Goal: Task Accomplishment & Management: Manage account settings

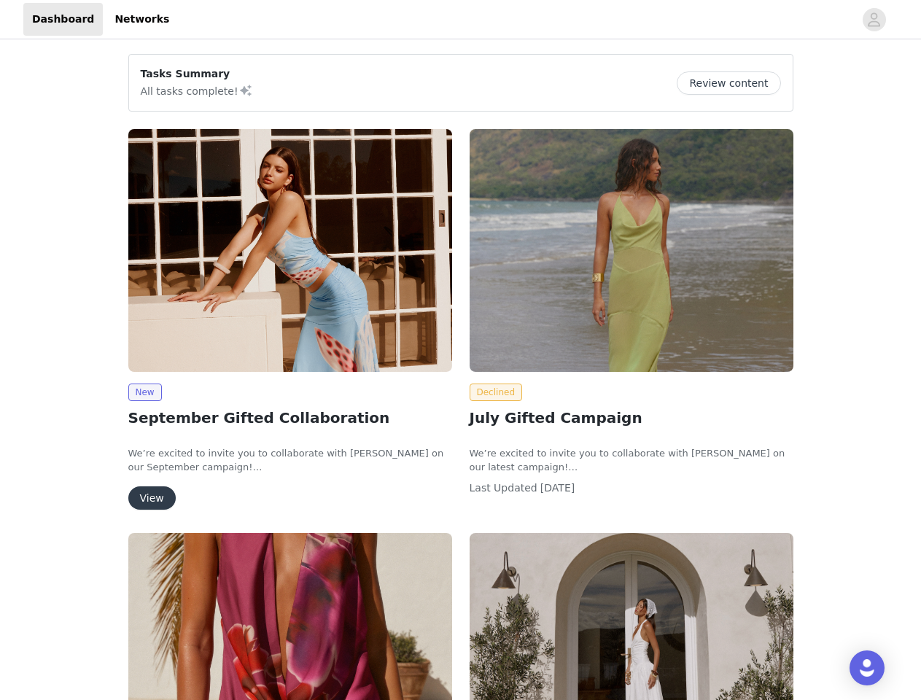
click at [461, 350] on div "Declined July Gifted Campaign We’re excited to invite you to collaborate with […" at bounding box center [631, 318] width 341 height 396
click at [460, 20] on div at bounding box center [516, 19] width 676 height 33
click at [874, 20] on icon "avatar" at bounding box center [874, 19] width 14 height 23
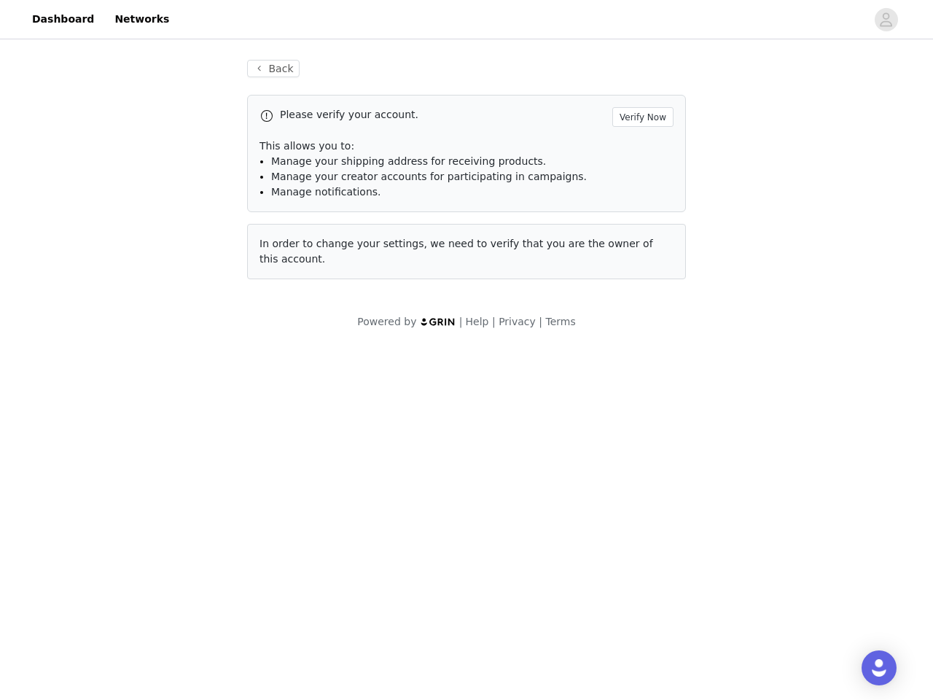
click at [144, 392] on body "Dashboard Networks Back Please verify your account. Verify Now This allows you …" at bounding box center [466, 350] width 933 height 700
click at [151, 498] on body "Dashboard Networks Back Please verify your account. Verify Now This allows you …" at bounding box center [466, 350] width 933 height 700
click at [631, 250] on span "In order to change your settings, we need to verify that you are the owner of t…" at bounding box center [456, 251] width 394 height 27
click at [493, 392] on body "Dashboard Networks Back Please verify your account. Verify Now This allows you …" at bounding box center [466, 350] width 933 height 700
click at [290, 616] on body "Dashboard Networks Back Please verify your account. Verify Now This allows you …" at bounding box center [466, 350] width 933 height 700
